Goal: Information Seeking & Learning: Learn about a topic

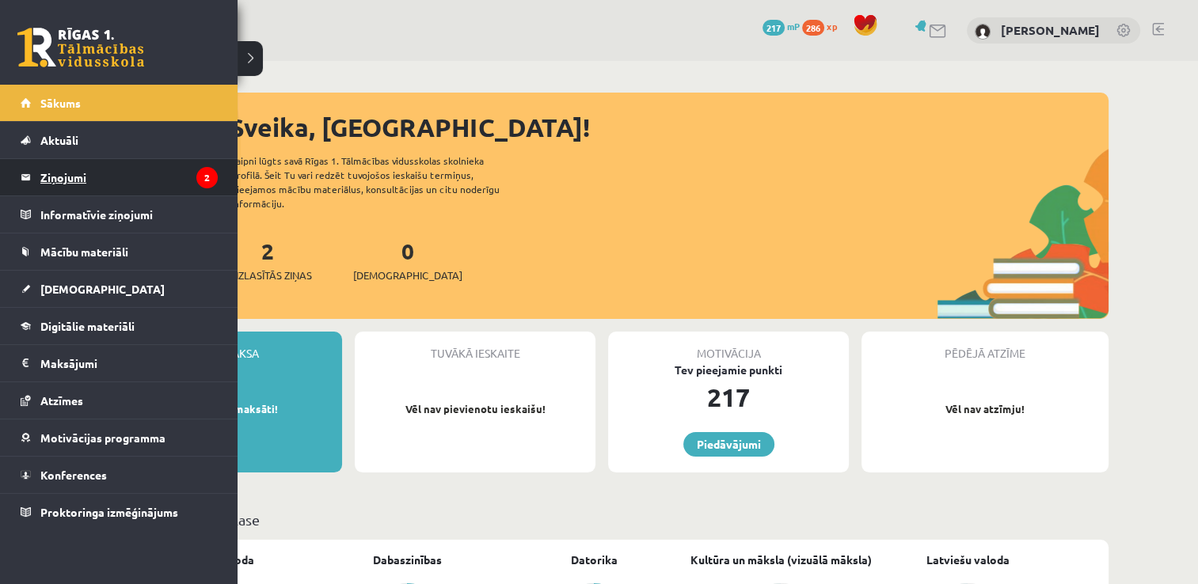
click at [159, 177] on legend "Ziņojumi 2" at bounding box center [128, 177] width 177 height 36
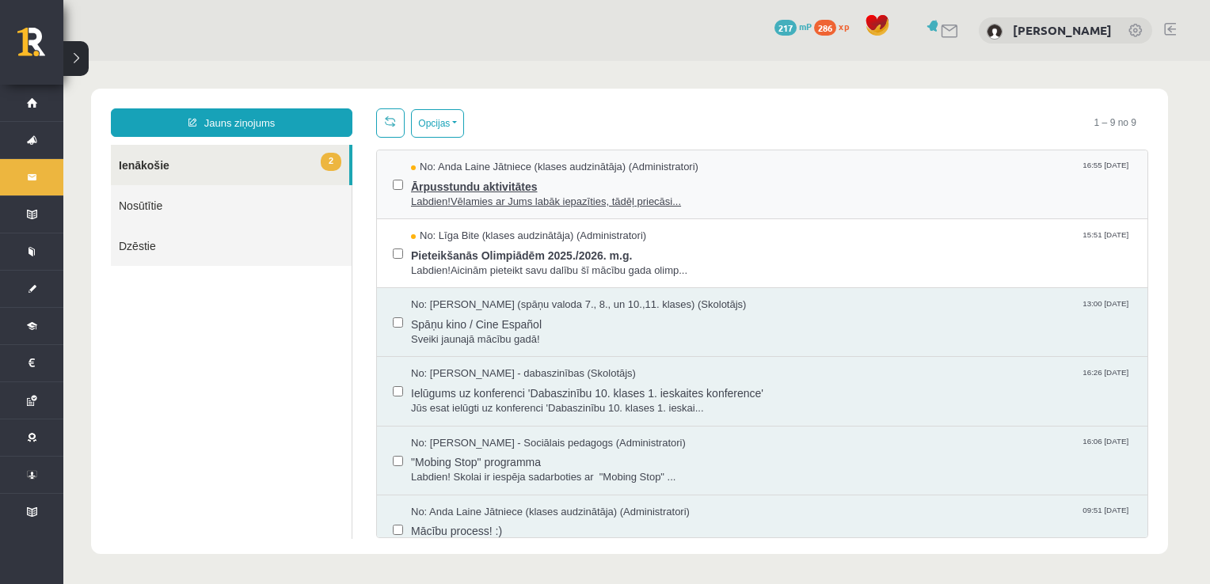
click at [709, 197] on span "Labdien!Vēlamies ar Jums labāk iepazīties, tādēļ priecāsi..." at bounding box center [771, 202] width 721 height 15
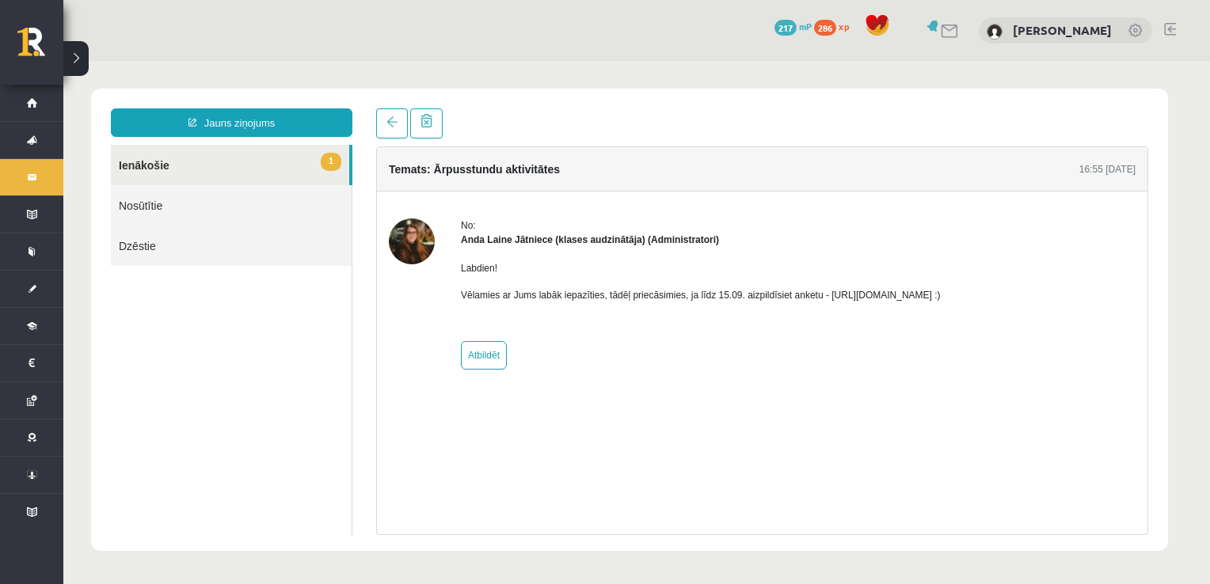
drag, startPoint x: 822, startPoint y: 291, endPoint x: 998, endPoint y: 295, distance: 175.8
click at [941, 295] on p "Vēlamies ar Jums labāk iepazīties, tādēļ priecāsimies, ja līdz 15.09. aizpildīs…" at bounding box center [701, 295] width 480 height 14
drag, startPoint x: 998, startPoint y: 295, endPoint x: 972, endPoint y: 295, distance: 26.1
copy p "[URL][DOMAIN_NAME] :)"
click at [309, 167] on link "1 Ienākošie" at bounding box center [230, 165] width 238 height 40
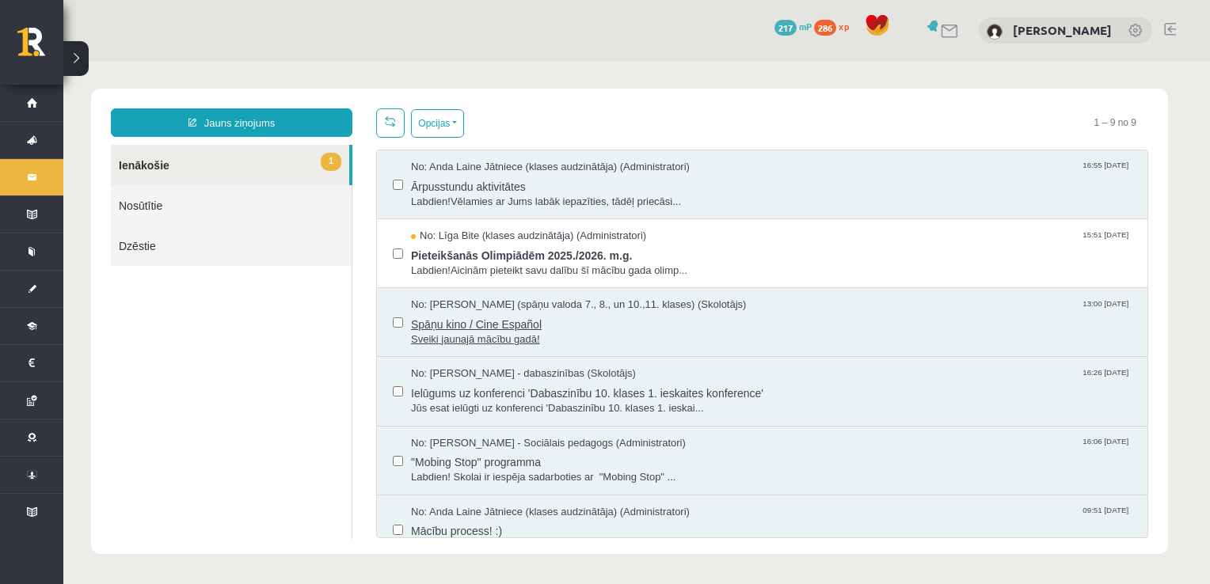
drag, startPoint x: 309, startPoint y: 167, endPoint x: 528, endPoint y: 302, distance: 257.8
click at [583, 244] on span "Pieteikšanās Olimpiādēm 2025./2026. m.g." at bounding box center [771, 254] width 721 height 20
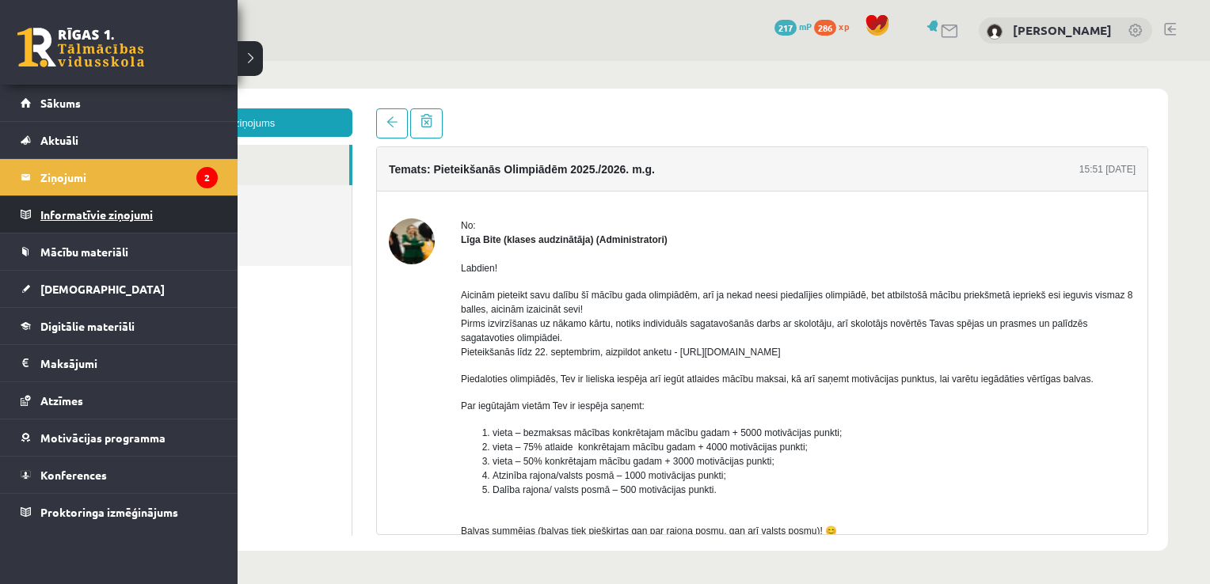
click at [143, 215] on legend "Informatīvie ziņojumi 0" at bounding box center [128, 214] width 177 height 36
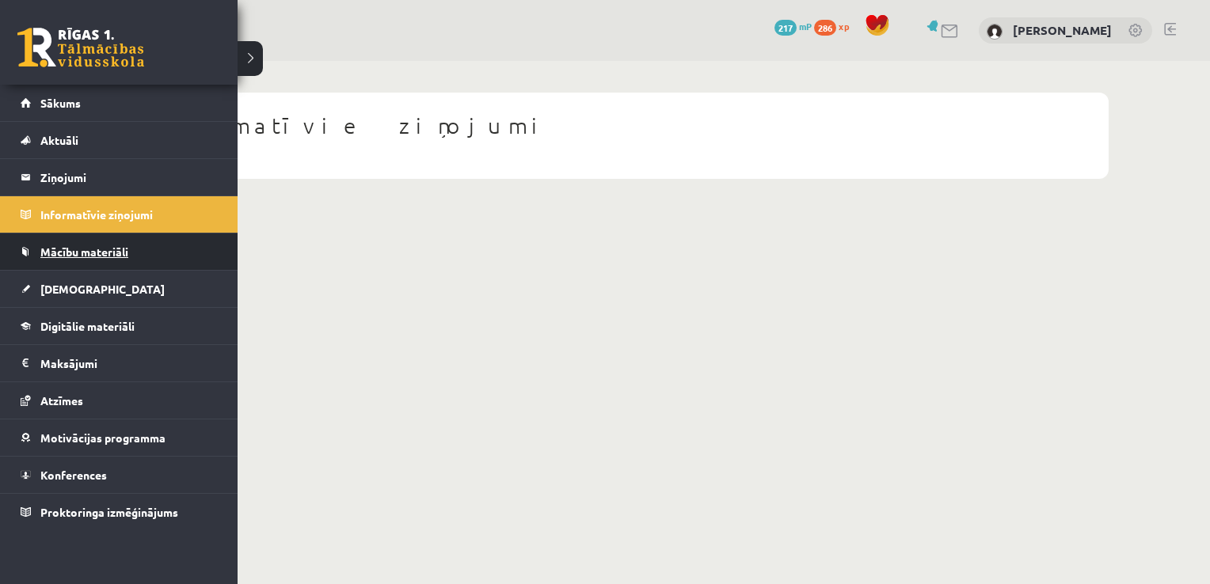
click at [117, 255] on span "Mācību materiāli" at bounding box center [84, 252] width 88 height 14
